Goal: Transaction & Acquisition: Subscribe to service/newsletter

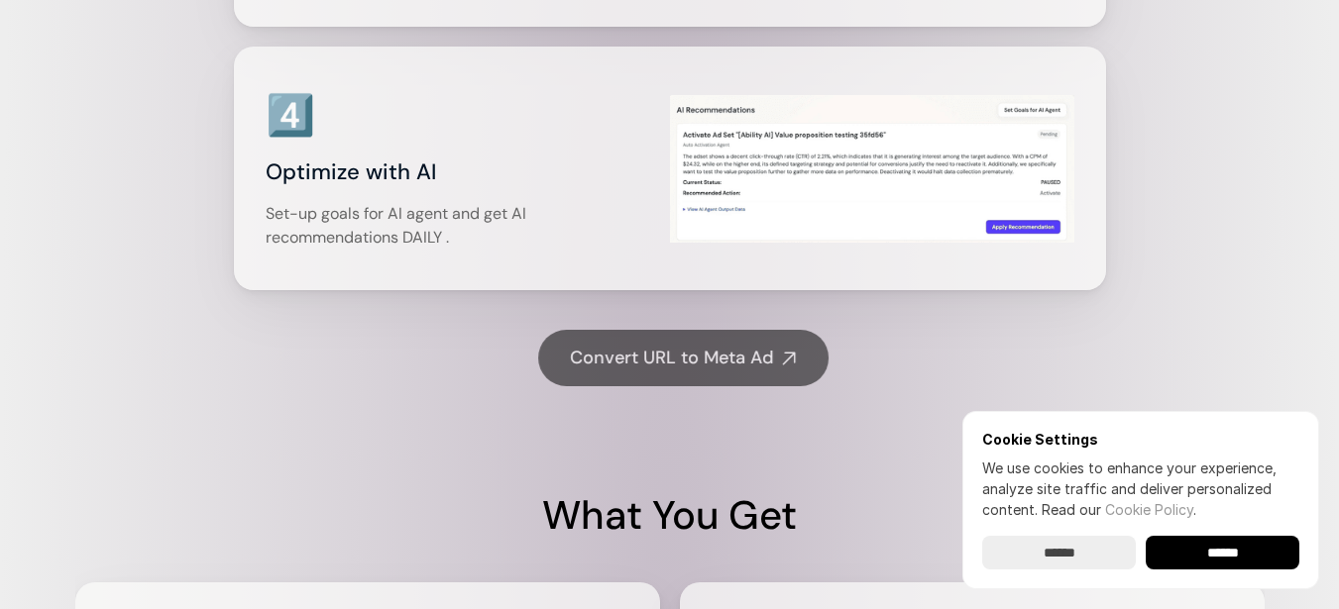
scroll to position [4161, 0]
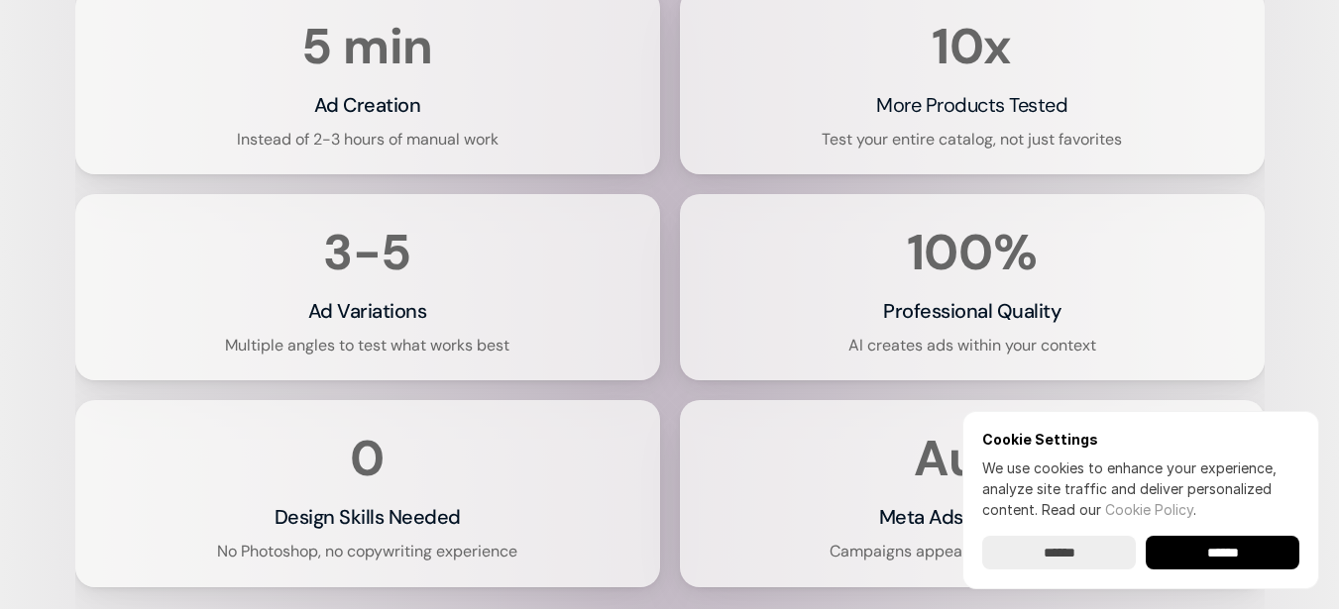
click at [1227, 546] on input "******" at bounding box center [1222, 553] width 154 height 34
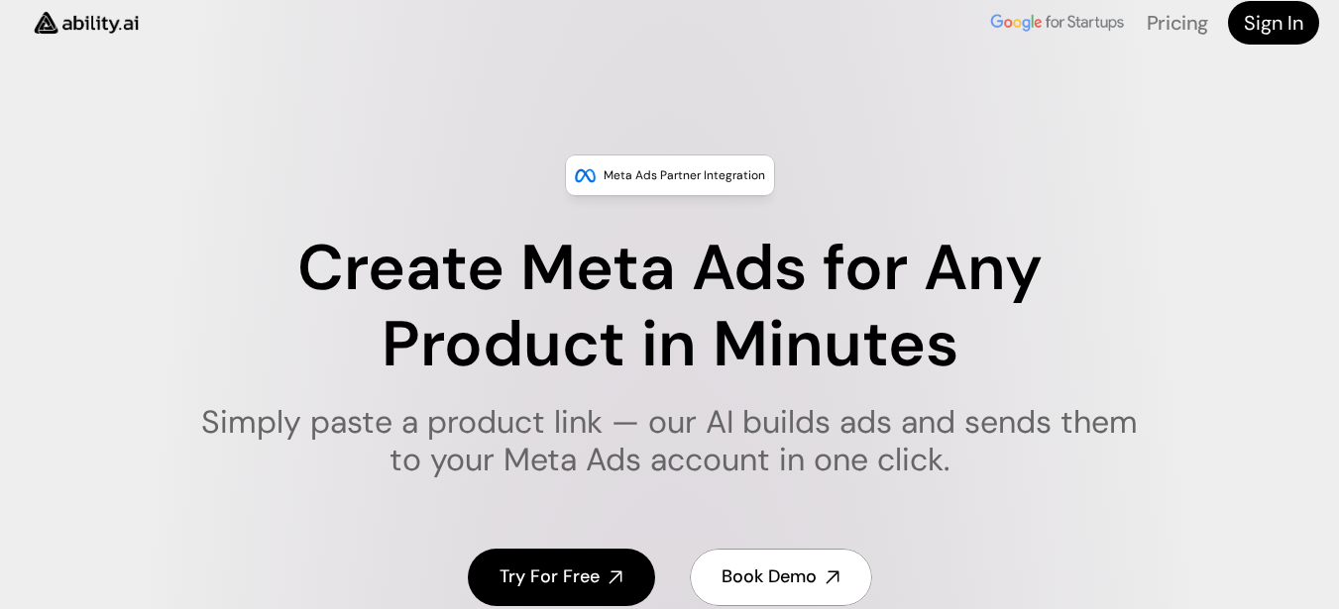
scroll to position [0, 0]
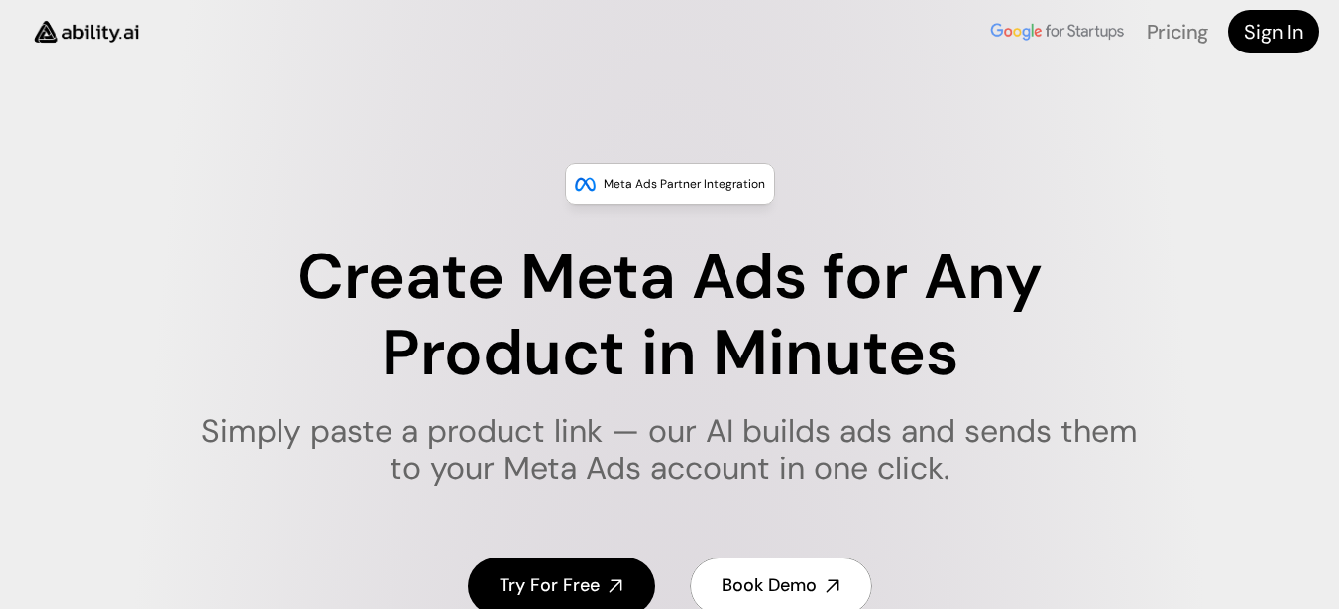
click at [1064, 341] on h1 "Create Meta Ads for Any Product in Minutes" at bounding box center [669, 316] width 962 height 153
click at [1053, 496] on div "Create Meta Ads for Any Product in Minutes Simply paste a product link — our AI…" at bounding box center [669, 447] width 991 height 414
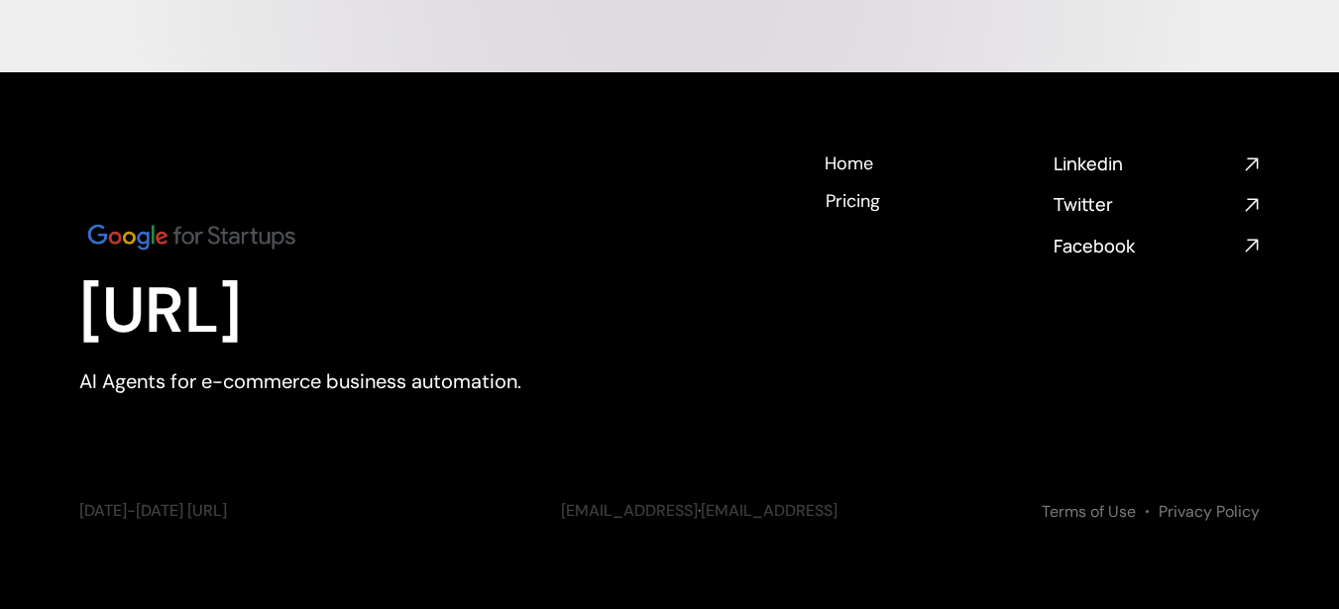
scroll to position [8257, 0]
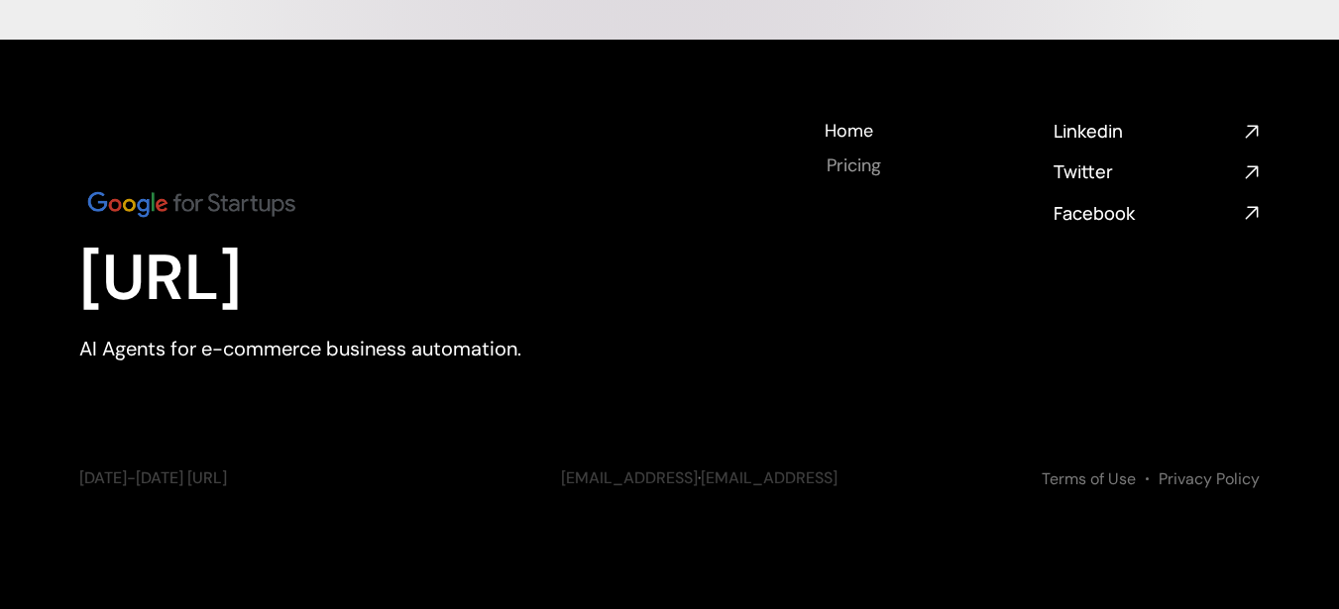
click at [839, 165] on h4 "Pricing" at bounding box center [853, 166] width 54 height 25
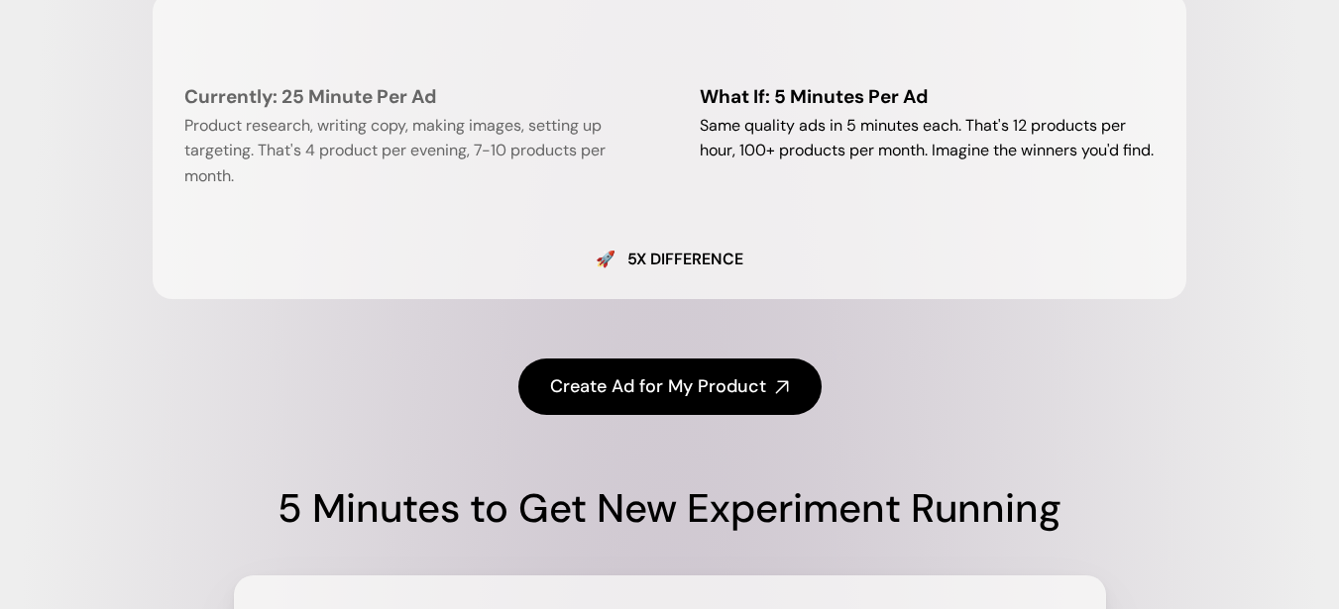
scroll to position [2279, 0]
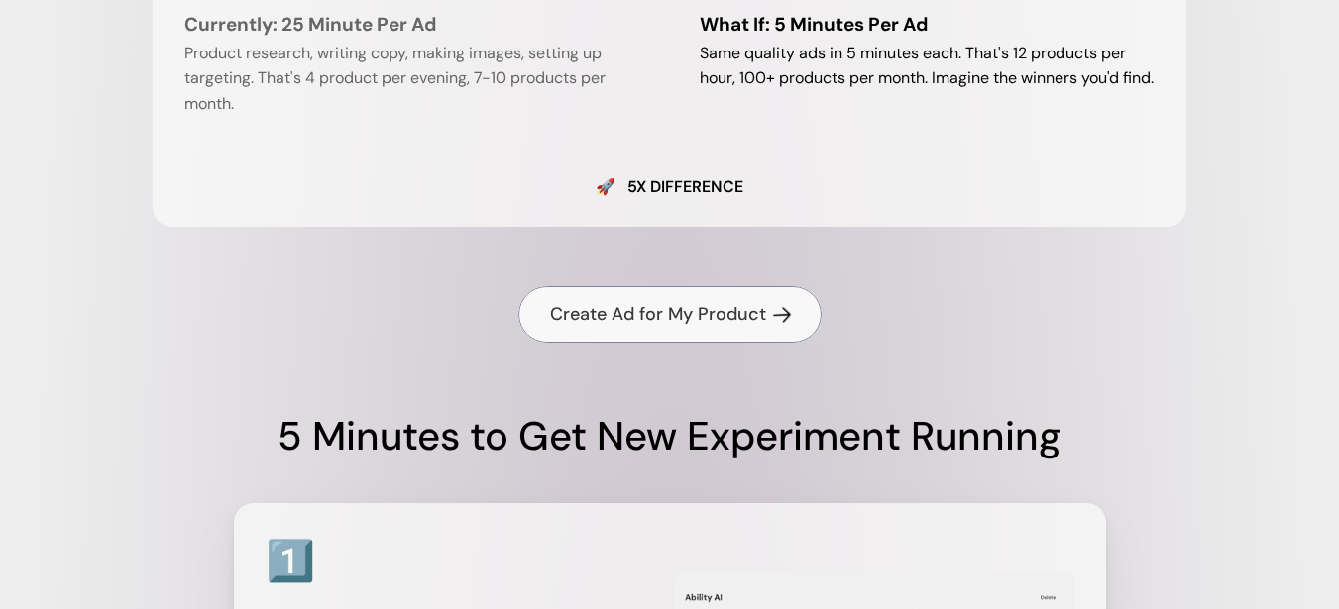
click at [638, 312] on h4 "Create Ad for My Product" at bounding box center [658, 314] width 216 height 25
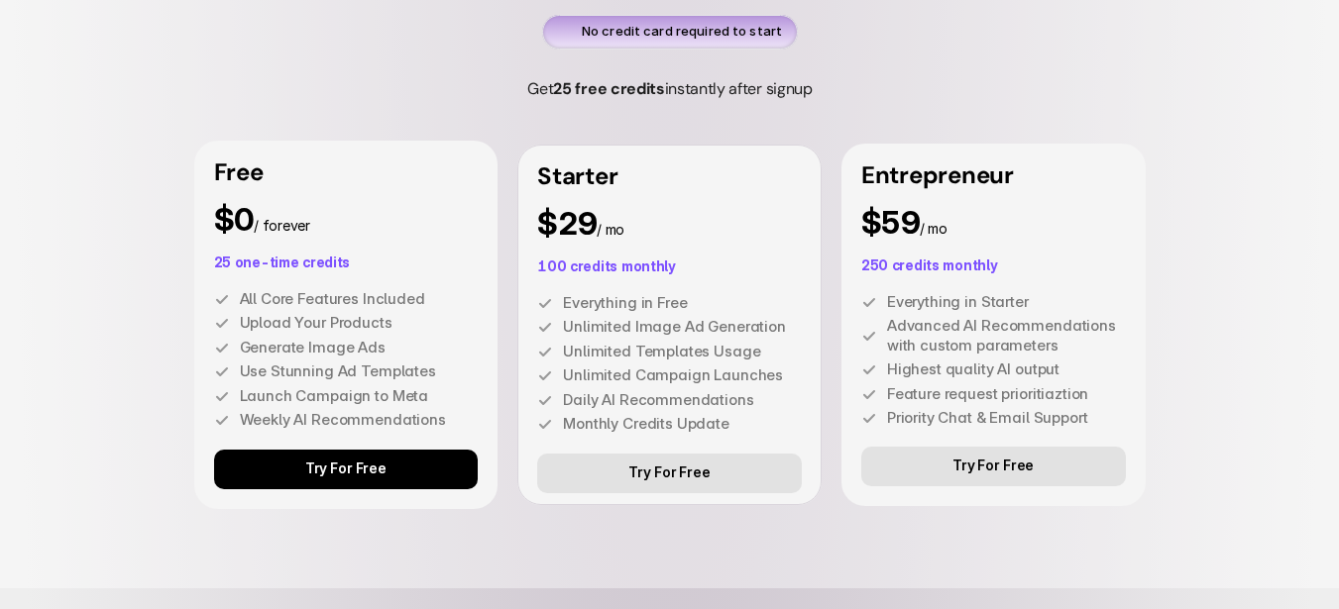
scroll to position [5647, 0]
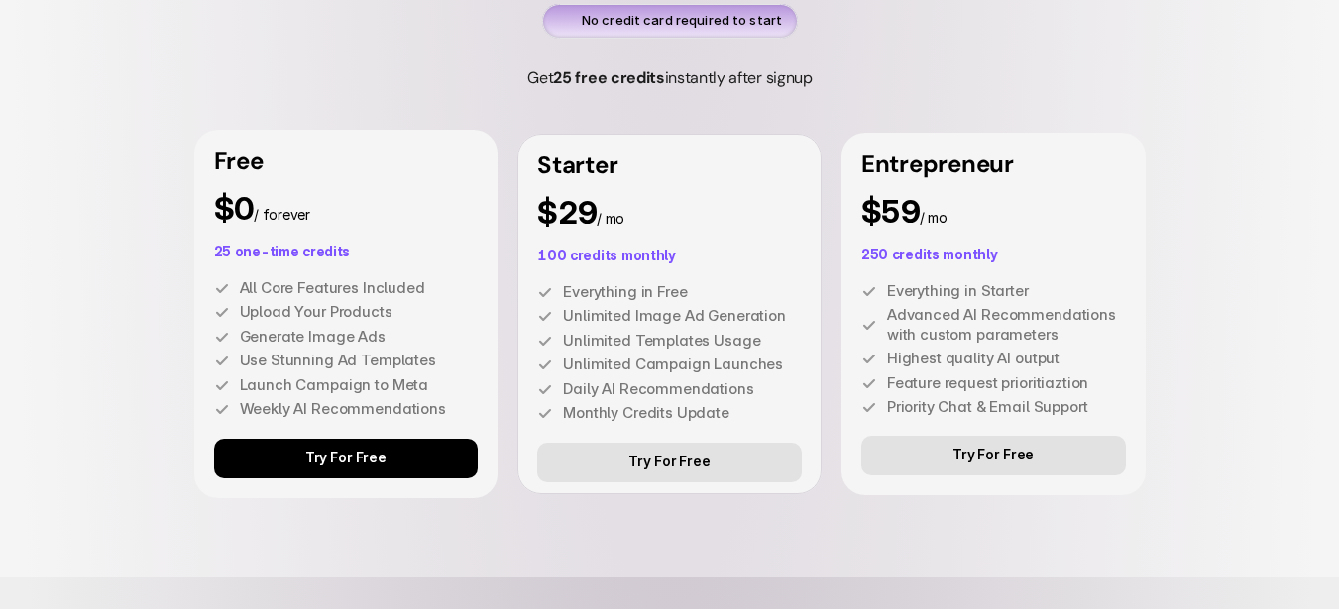
click at [402, 465] on link "Try For Free" at bounding box center [346, 459] width 265 height 40
